Goal: Transaction & Acquisition: Purchase product/service

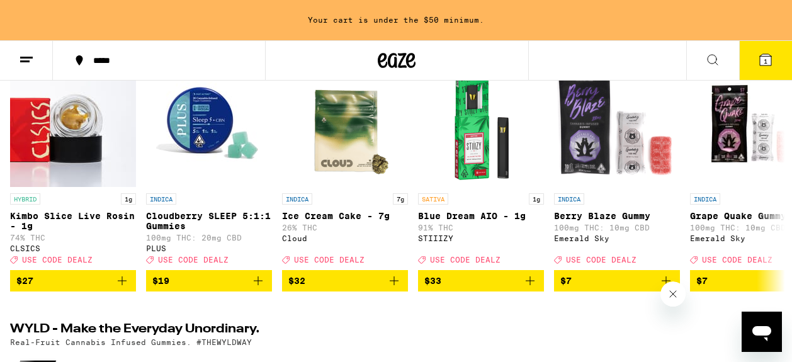
scroll to position [187, 0]
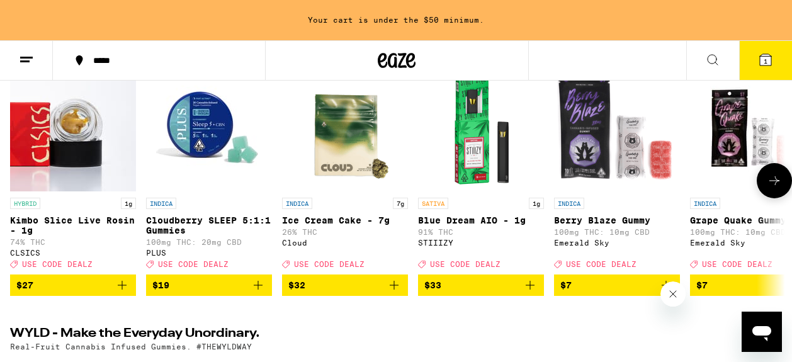
click at [766, 190] on button at bounding box center [774, 180] width 35 height 35
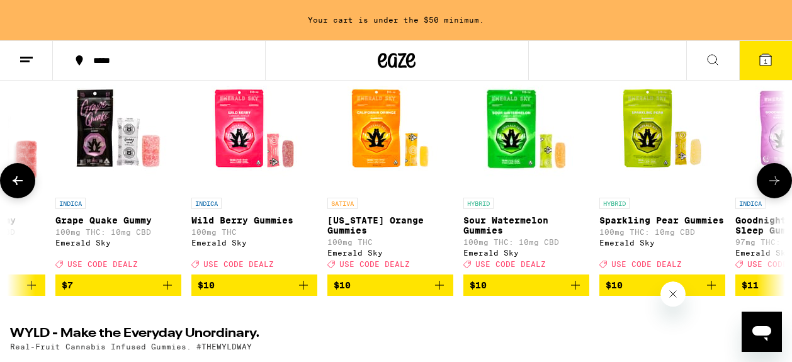
click at [766, 189] on button at bounding box center [774, 180] width 35 height 35
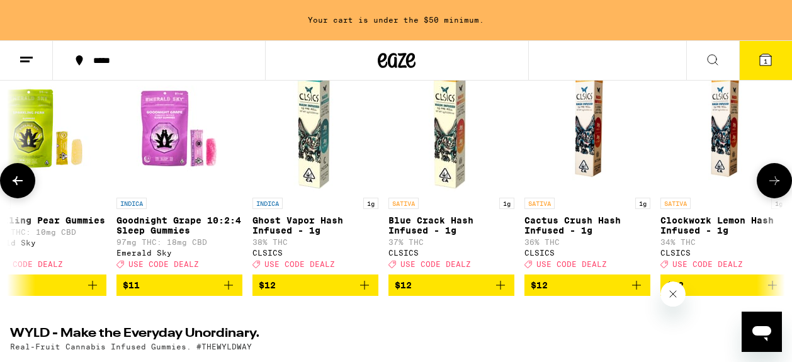
scroll to position [0, 1270]
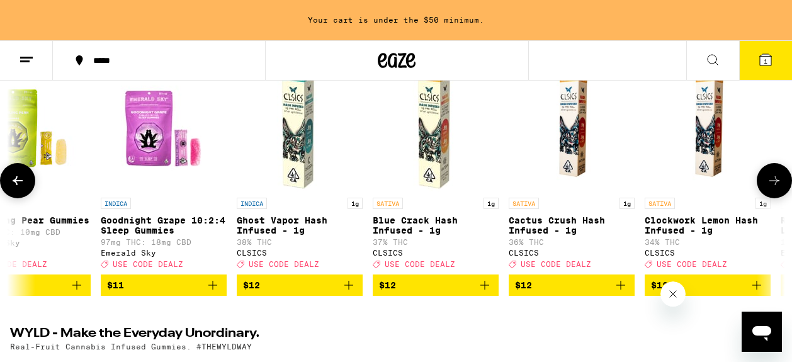
click at [766, 189] on button at bounding box center [774, 180] width 35 height 35
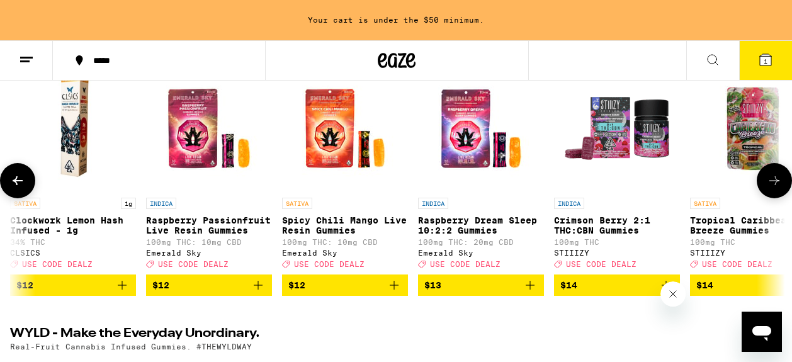
click at [766, 189] on button at bounding box center [774, 180] width 35 height 35
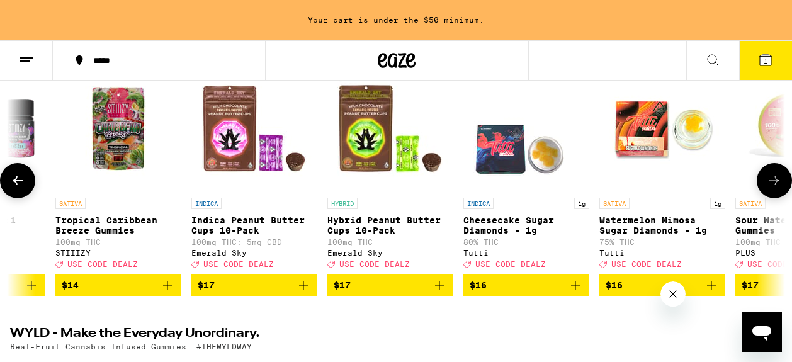
click at [766, 189] on button at bounding box center [774, 180] width 35 height 35
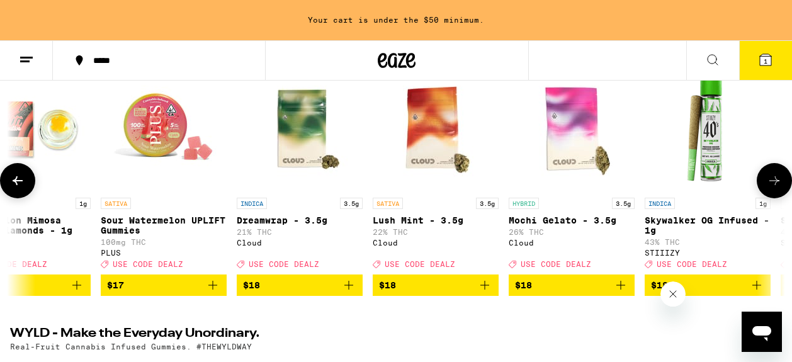
click at [766, 189] on button at bounding box center [774, 180] width 35 height 35
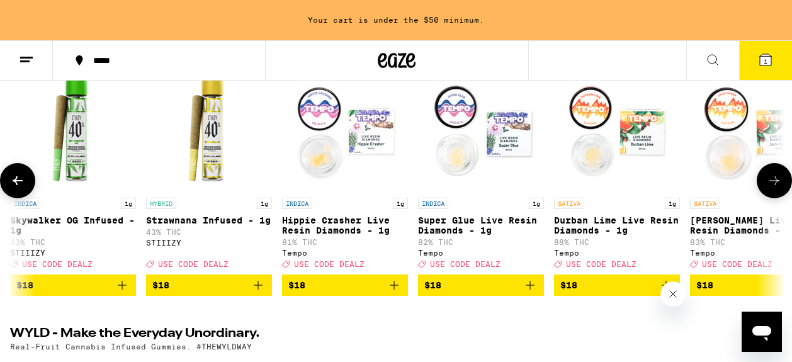
click at [766, 189] on button at bounding box center [774, 180] width 35 height 35
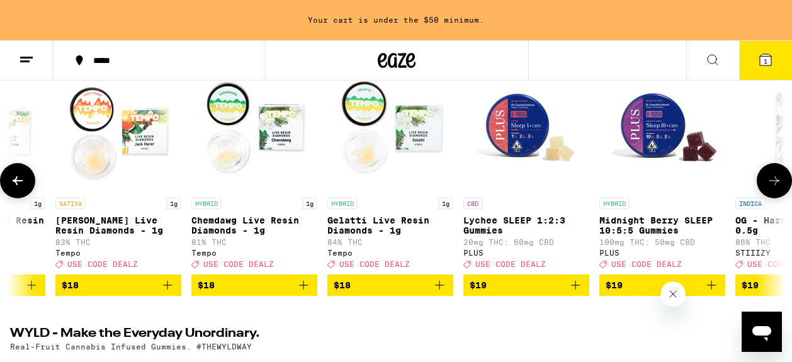
click at [766, 190] on button at bounding box center [774, 180] width 35 height 35
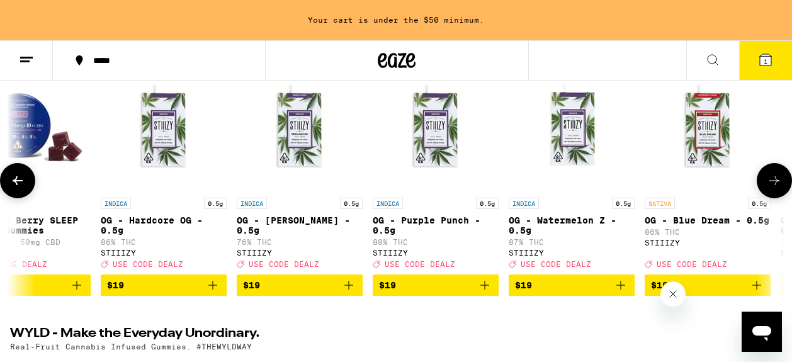
scroll to position [188, 0]
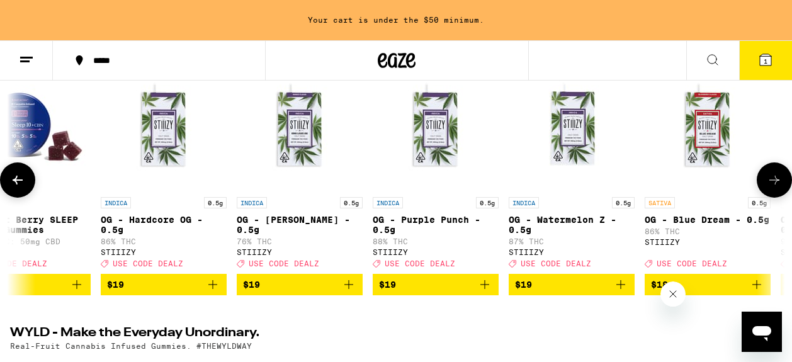
click at [769, 183] on icon at bounding box center [774, 180] width 15 height 15
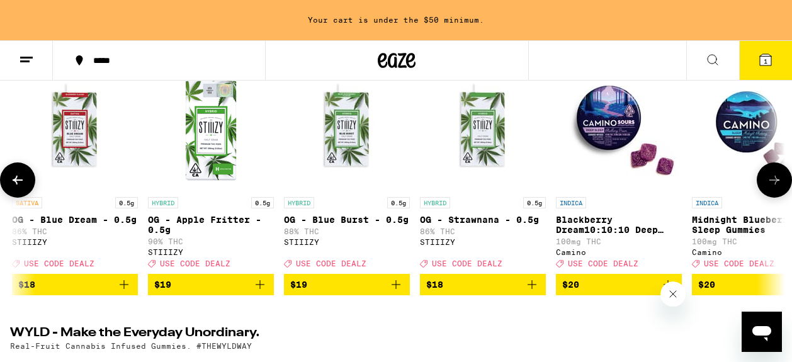
scroll to position [0, 5715]
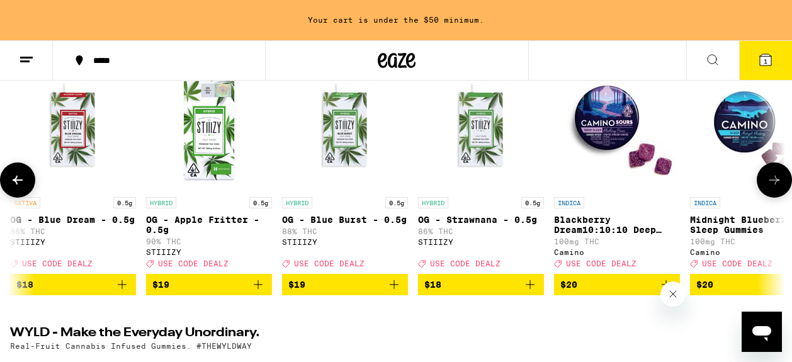
click at [770, 183] on icon at bounding box center [774, 180] width 15 height 15
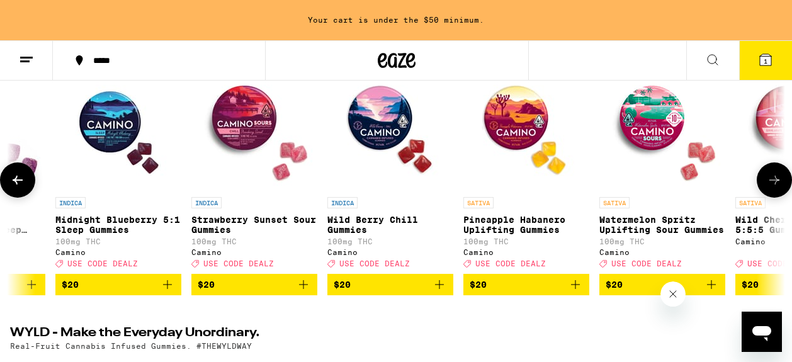
click at [770, 183] on icon at bounding box center [774, 180] width 15 height 15
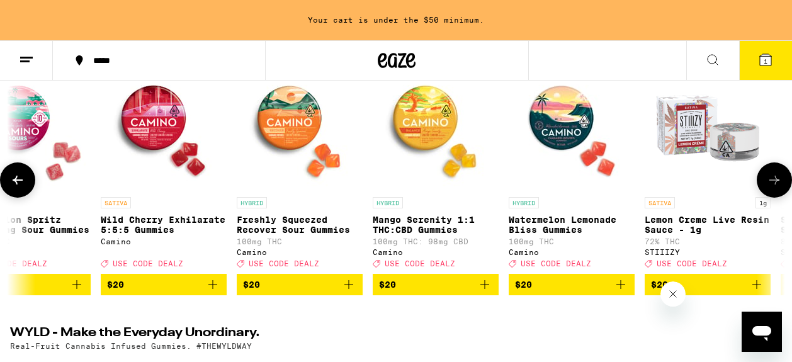
click at [769, 182] on icon at bounding box center [774, 180] width 15 height 15
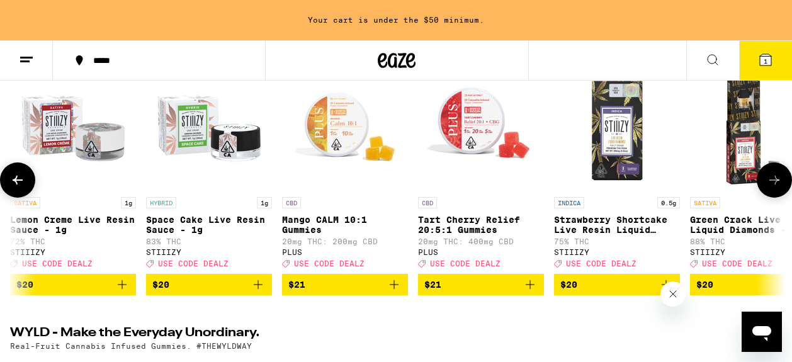
click at [769, 182] on icon at bounding box center [774, 180] width 15 height 15
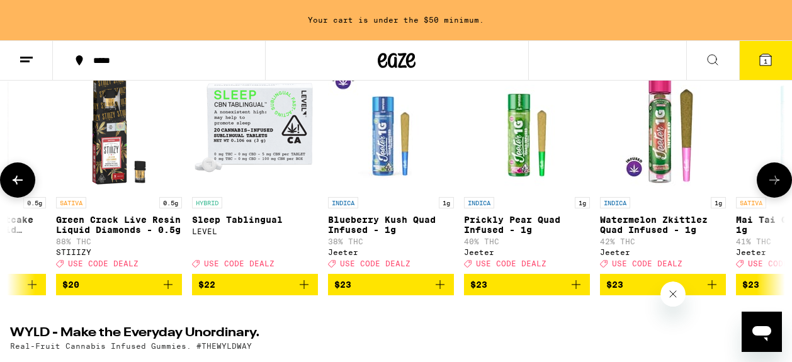
scroll to position [0, 8255]
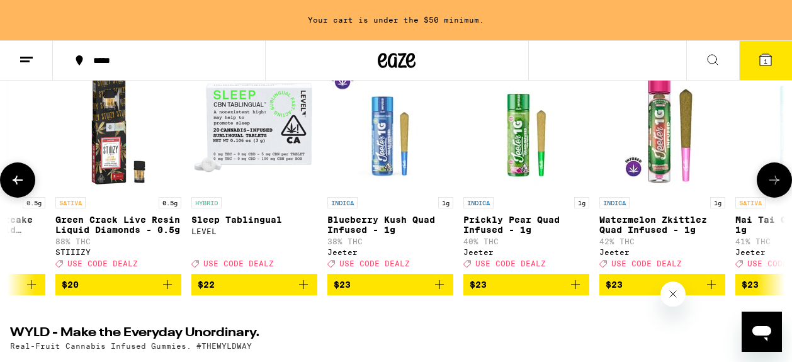
click at [768, 181] on icon at bounding box center [774, 180] width 15 height 15
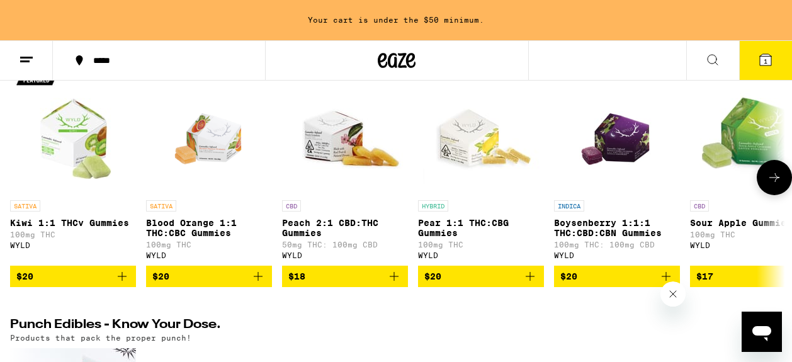
scroll to position [0, 0]
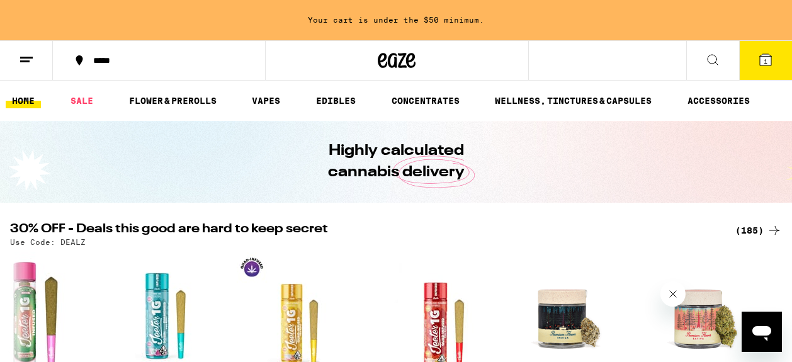
click at [713, 55] on icon at bounding box center [713, 59] width 15 height 15
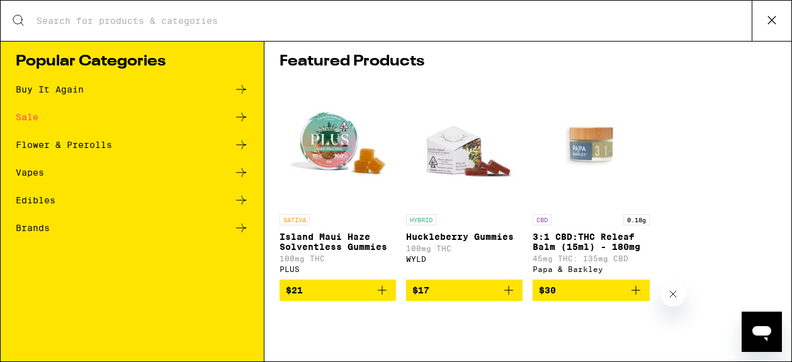
click at [239, 26] on input "Search for Products" at bounding box center [394, 20] width 716 height 11
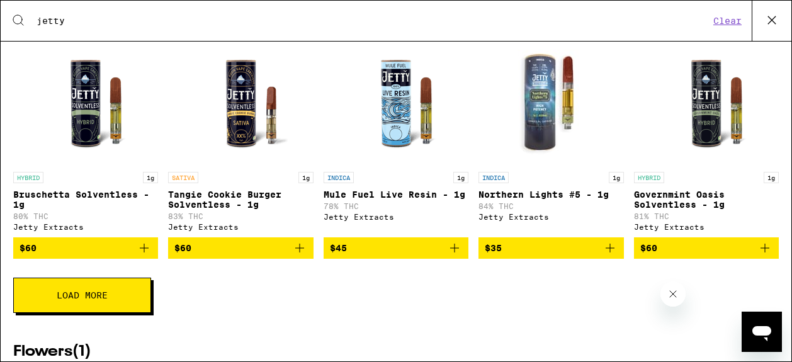
scroll to position [450, 0]
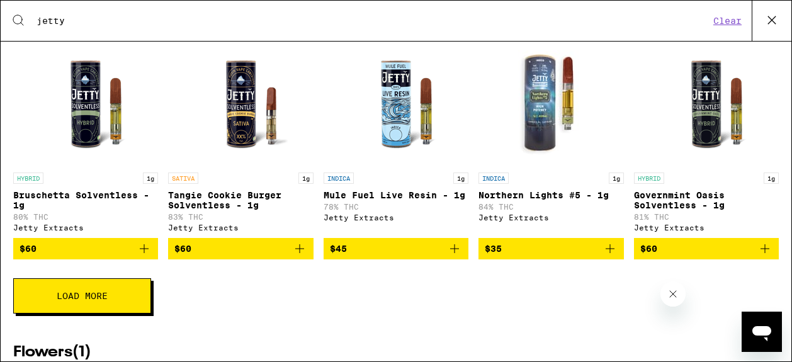
type input "jetty"
click at [607, 256] on icon "Add to bag" at bounding box center [610, 248] width 15 height 15
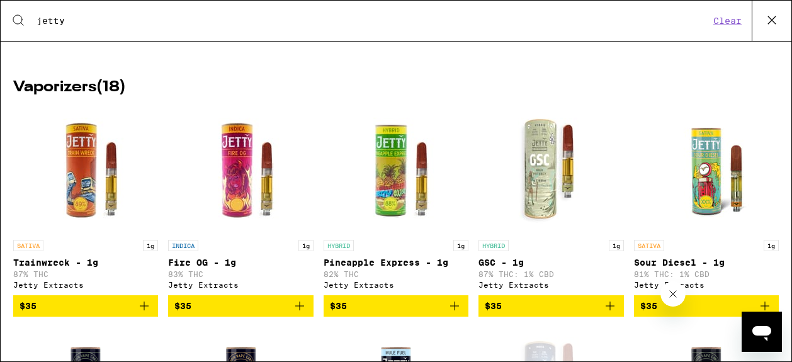
scroll to position [0, 0]
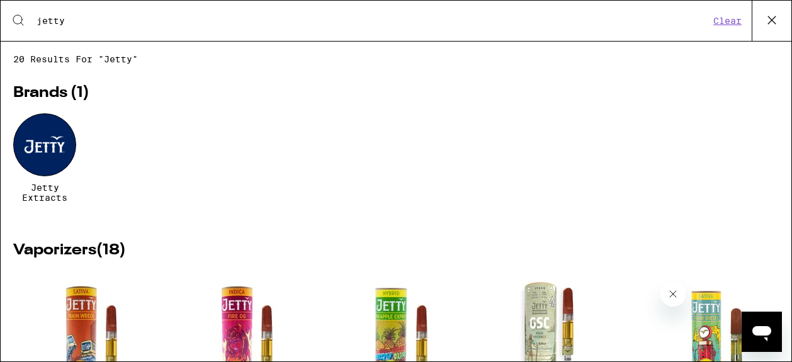
click at [767, 16] on icon at bounding box center [772, 20] width 19 height 19
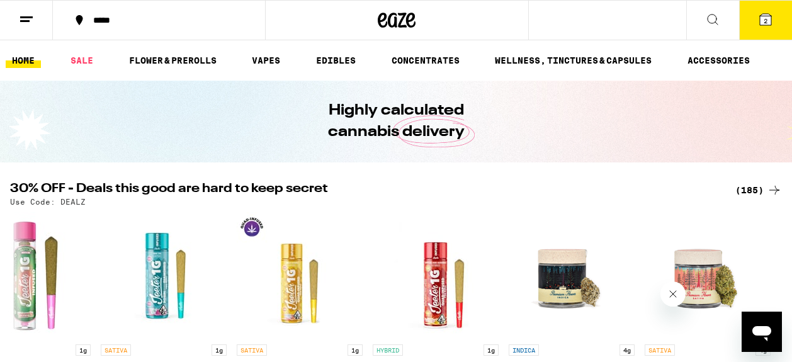
click at [764, 28] on button "2" at bounding box center [766, 20] width 53 height 39
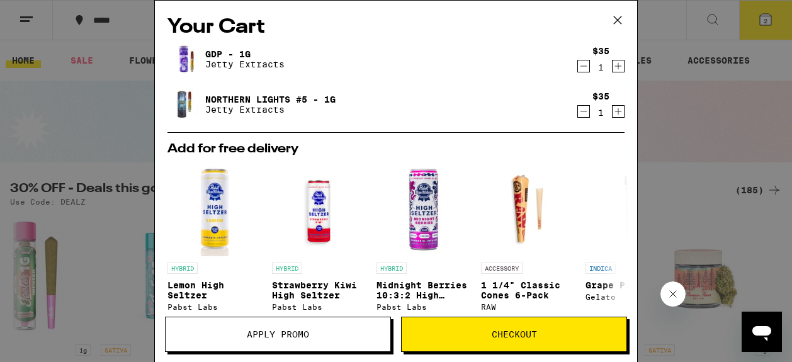
click at [533, 339] on span "Checkout" at bounding box center [514, 334] width 45 height 9
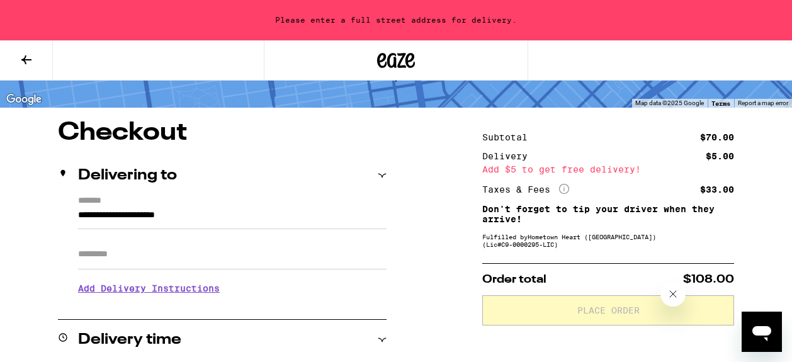
scroll to position [73, 0]
click at [239, 221] on input "**********" at bounding box center [232, 217] width 309 height 21
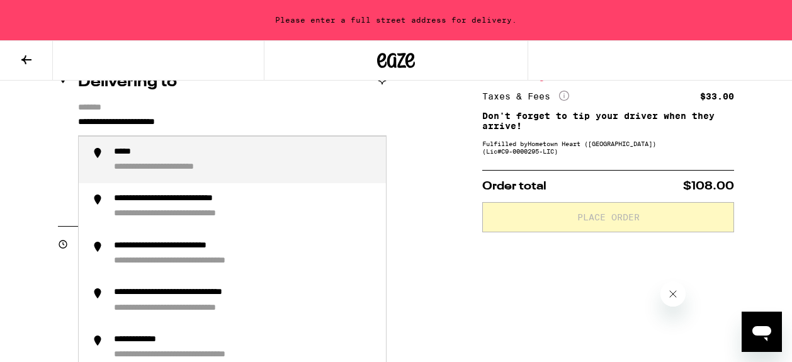
scroll to position [112, 0]
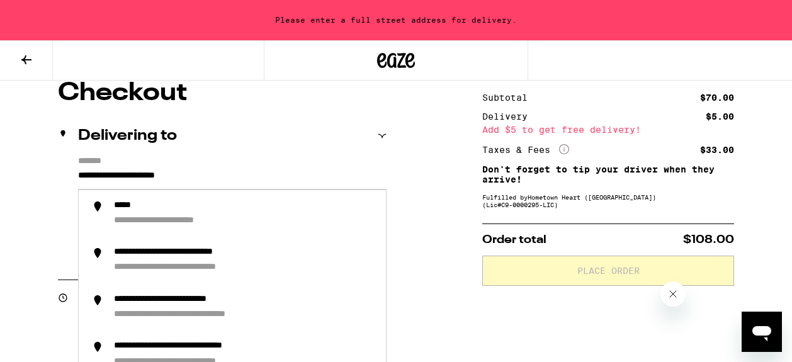
drag, startPoint x: 235, startPoint y: 173, endPoint x: -3, endPoint y: 148, distance: 239.5
click at [0, 148] on html "**********" at bounding box center [396, 339] width 792 height 903
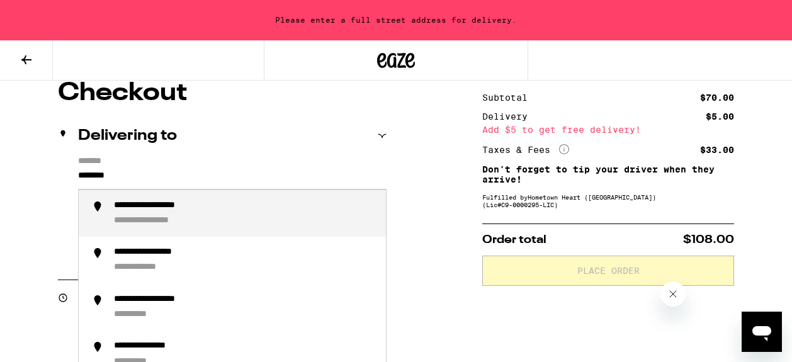
click at [168, 212] on div "**********" at bounding box center [168, 206] width 108 height 12
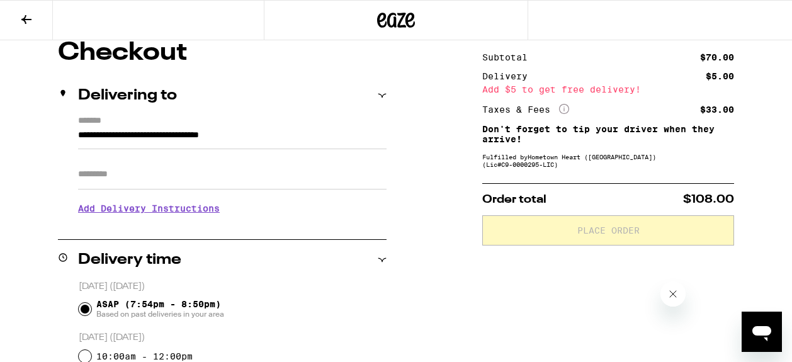
type input "**********"
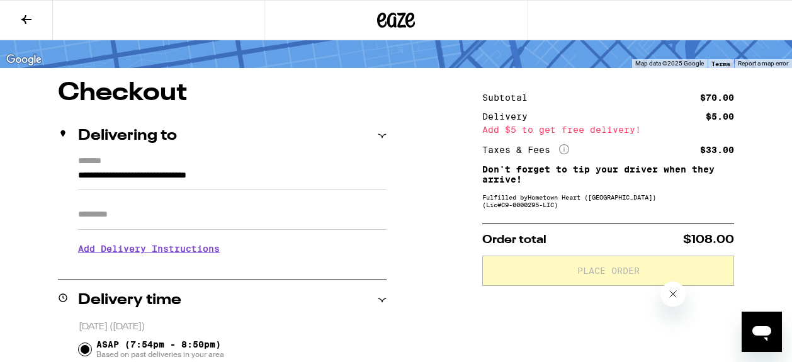
click at [168, 213] on input "Apt/Suite" at bounding box center [232, 215] width 309 height 30
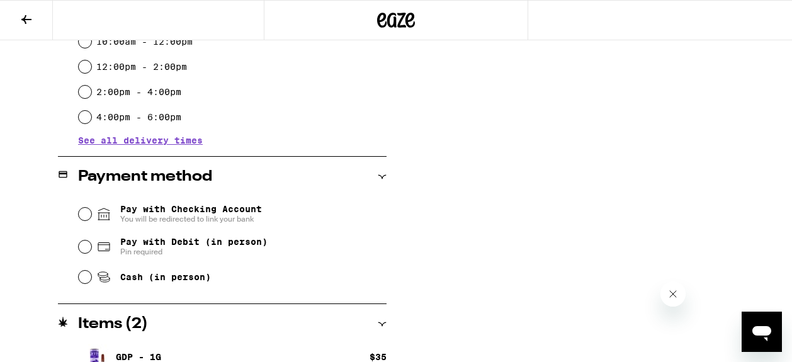
scroll to position [512, 0]
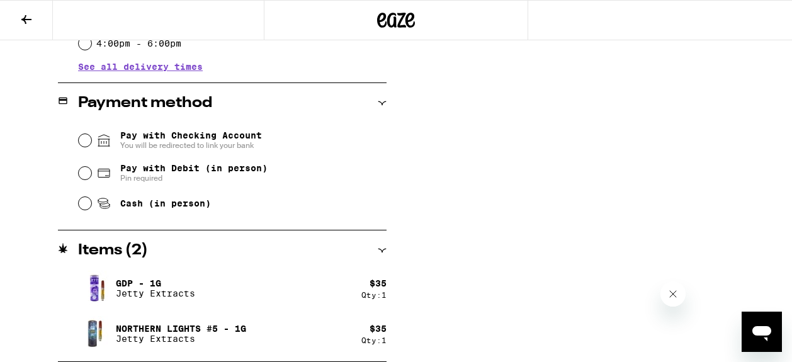
type input "*"
click at [89, 206] on input "Cash (in person)" at bounding box center [85, 203] width 13 height 13
radio input "true"
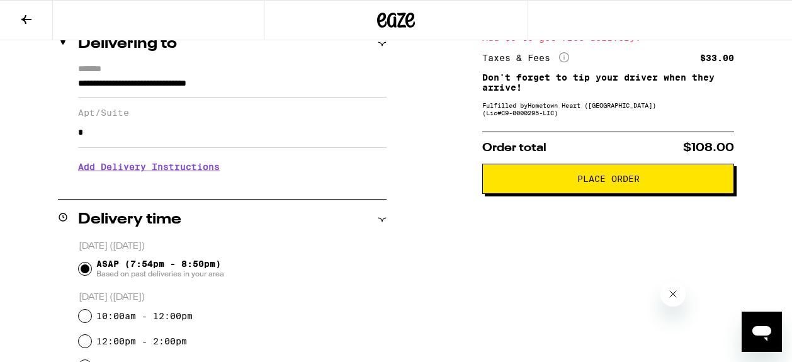
scroll to position [167, 0]
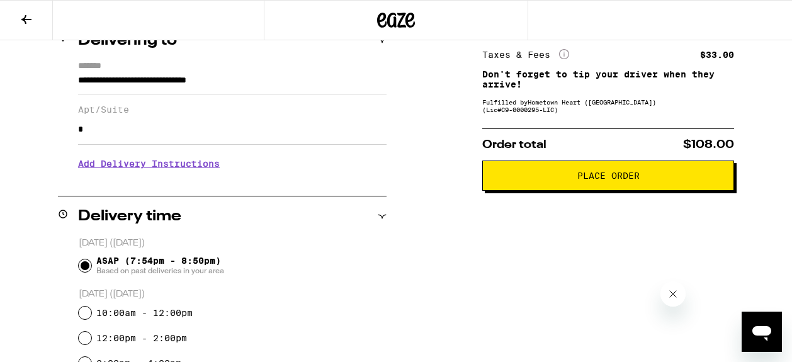
click at [543, 174] on button "Place Order" at bounding box center [609, 176] width 252 height 30
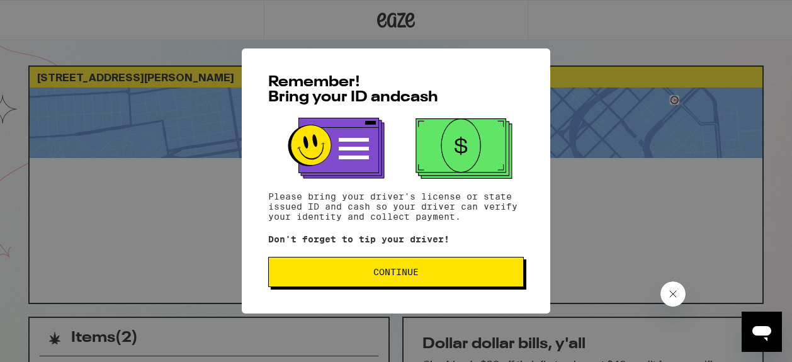
click at [392, 275] on span "Continue" at bounding box center [396, 272] width 45 height 9
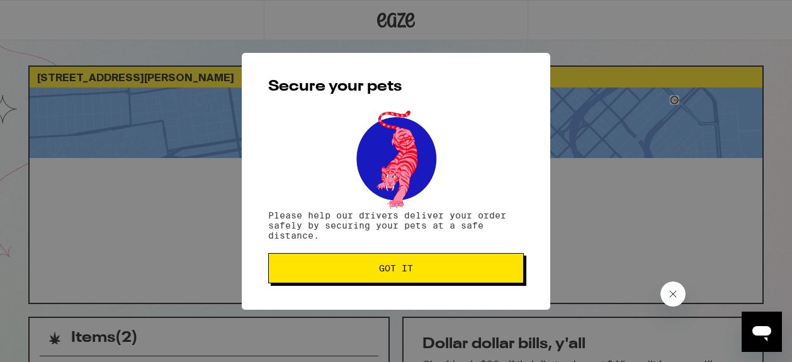
click at [329, 260] on button "Got it" at bounding box center [396, 268] width 256 height 30
